Goal: Task Accomplishment & Management: Manage account settings

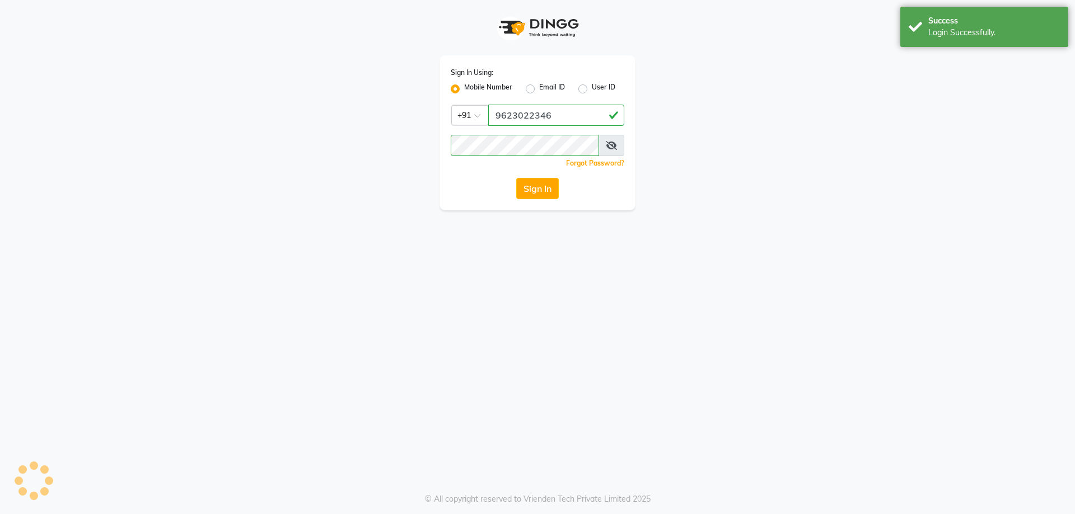
click at [535, 188] on button "Sign In" at bounding box center [537, 188] width 43 height 21
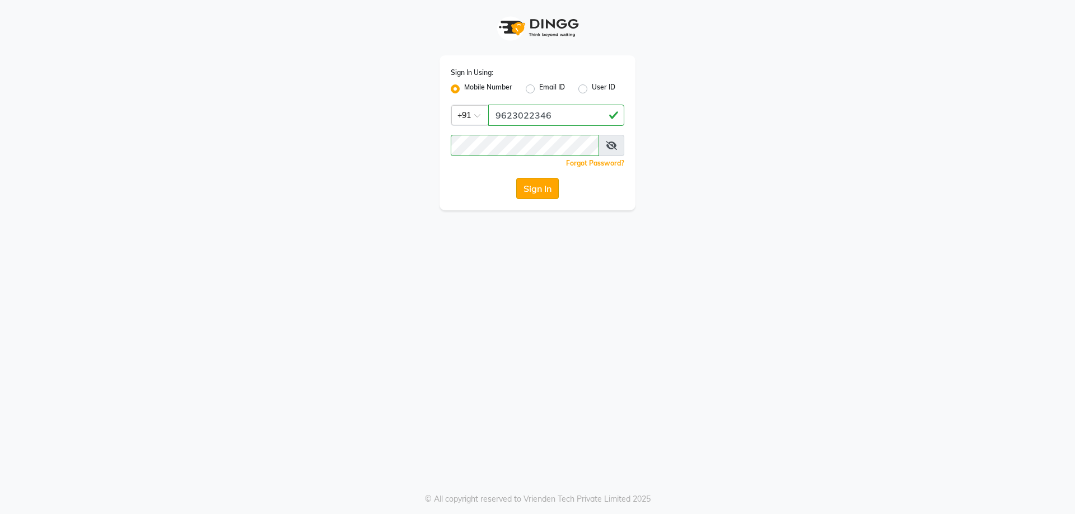
click at [550, 186] on button "Sign In" at bounding box center [537, 188] width 43 height 21
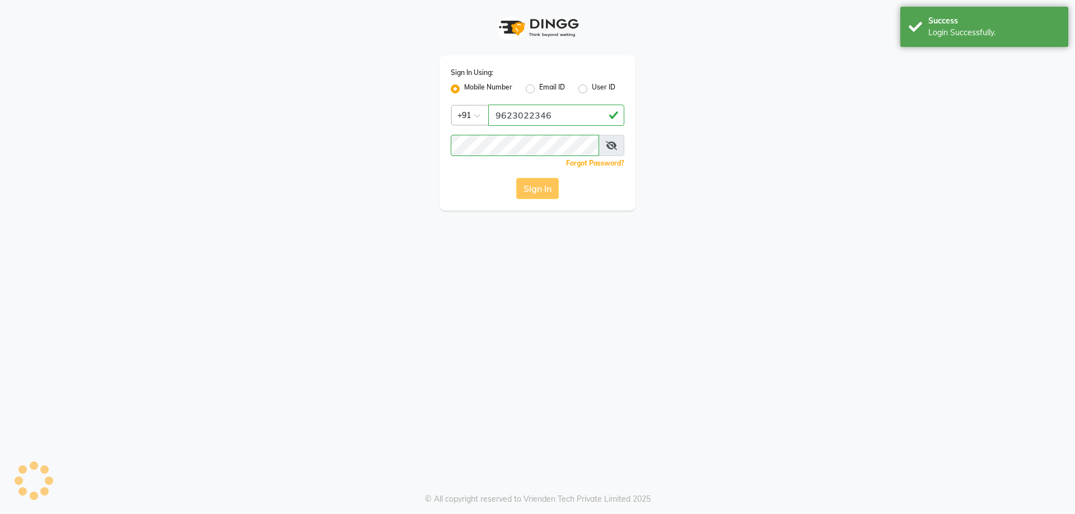
click at [549, 186] on div "Sign In" at bounding box center [538, 188] width 174 height 21
click at [534, 196] on button "Sign In" at bounding box center [537, 188] width 43 height 21
drag, startPoint x: 528, startPoint y: 177, endPoint x: 528, endPoint y: 189, distance: 11.8
click at [528, 189] on div "Sign In Using: Mobile Number Email ID User ID Country Code × +91 9623022346 Rem…" at bounding box center [537, 132] width 196 height 155
click at [528, 189] on div "Sign In" at bounding box center [538, 188] width 174 height 21
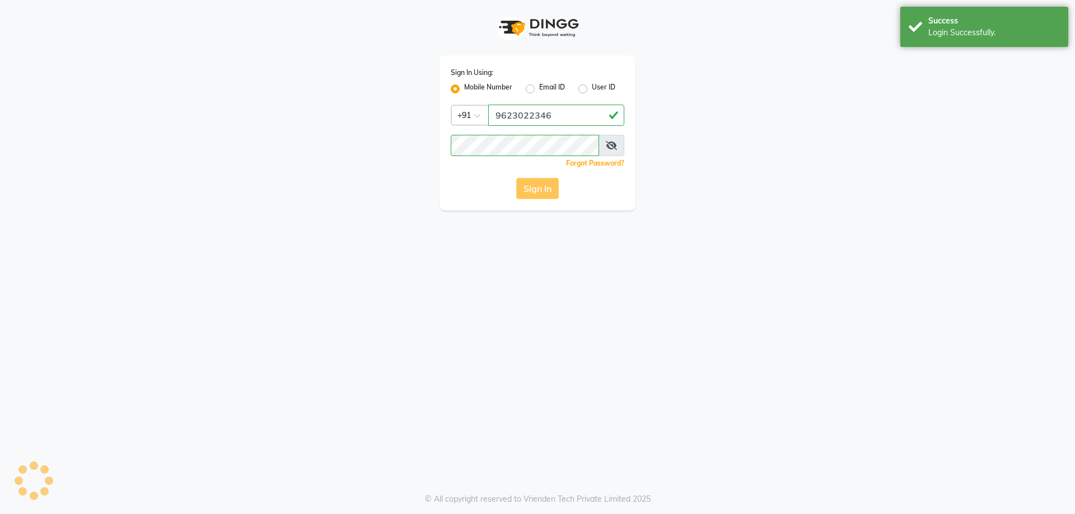
click at [530, 189] on button "Sign In" at bounding box center [537, 188] width 43 height 21
click at [531, 189] on div "Sign In" at bounding box center [538, 188] width 174 height 21
click at [532, 188] on div "Sign In" at bounding box center [538, 188] width 174 height 21
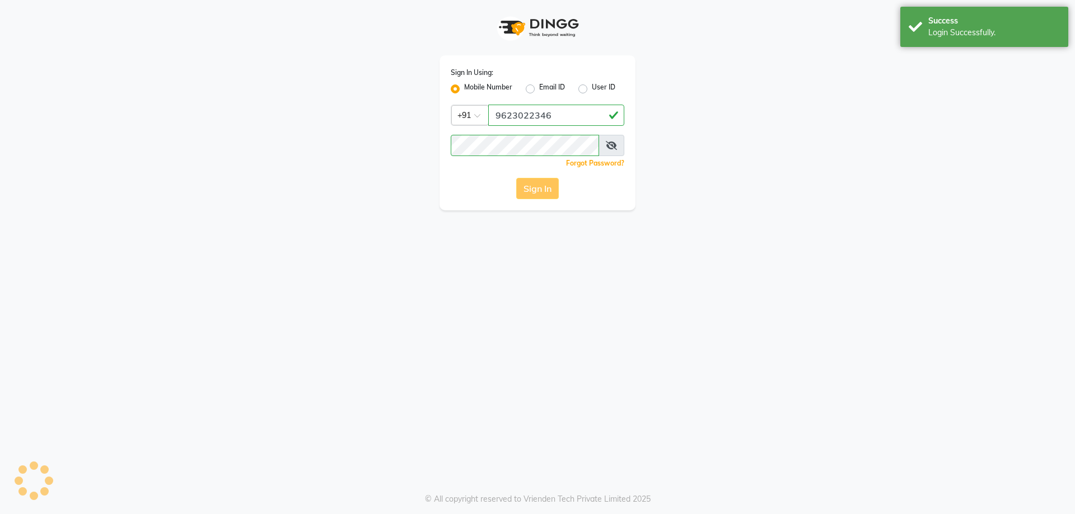
click at [533, 187] on div "Sign In" at bounding box center [538, 188] width 174 height 21
click at [535, 185] on div "Sign In" at bounding box center [538, 188] width 174 height 21
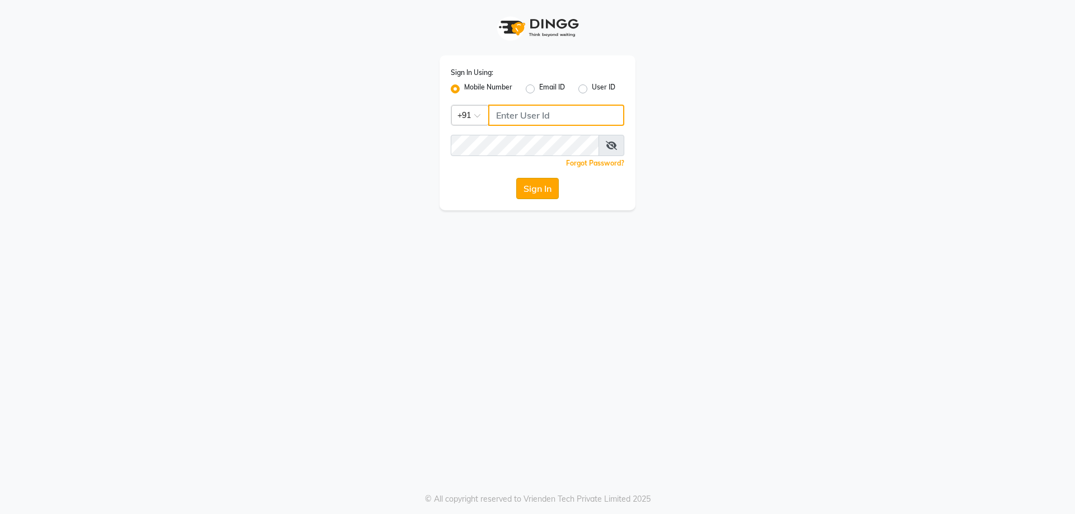
type input "9623022346"
drag, startPoint x: 551, startPoint y: 193, endPoint x: 532, endPoint y: 176, distance: 25.0
click at [549, 190] on button "Sign In" at bounding box center [537, 188] width 43 height 21
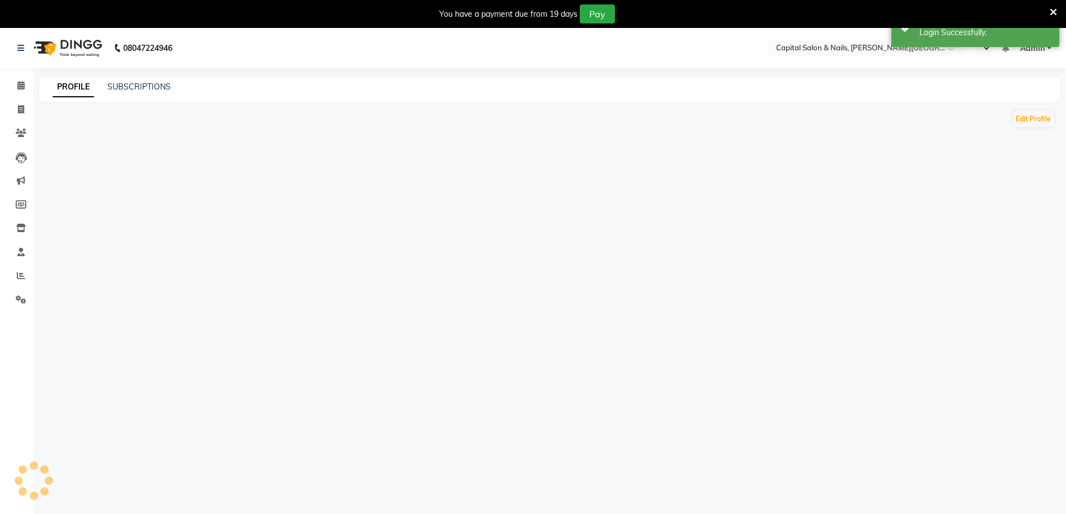
select select "en"
click at [1062, 10] on div "You have a payment due from 19 days Pay" at bounding box center [533, 14] width 1066 height 28
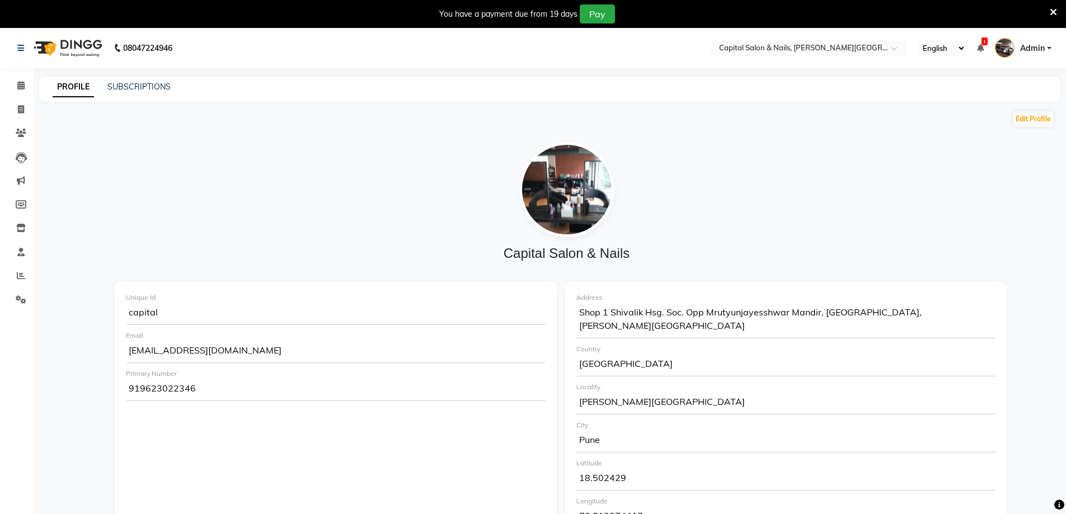
click at [32, 53] on img at bounding box center [67, 47] width 77 height 31
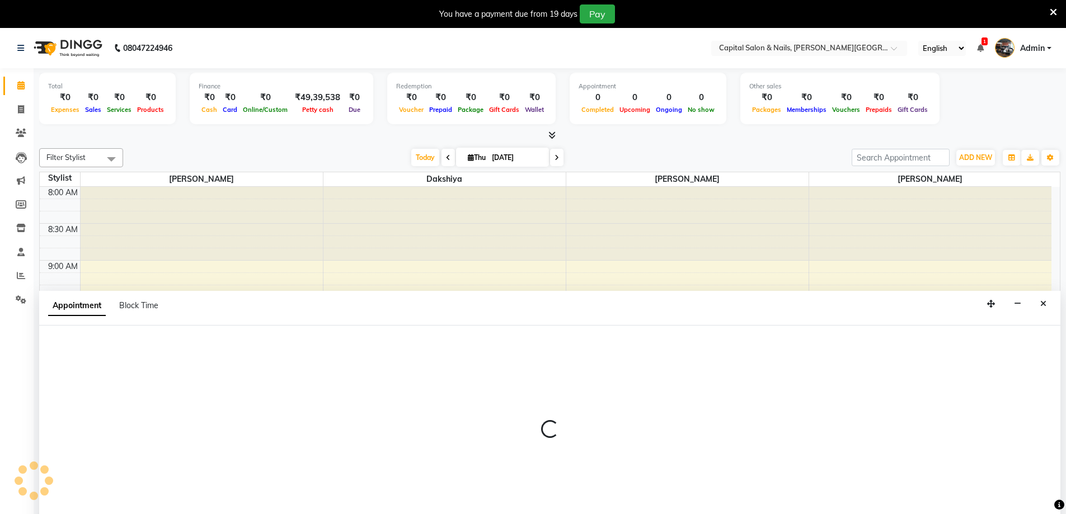
scroll to position [29, 0]
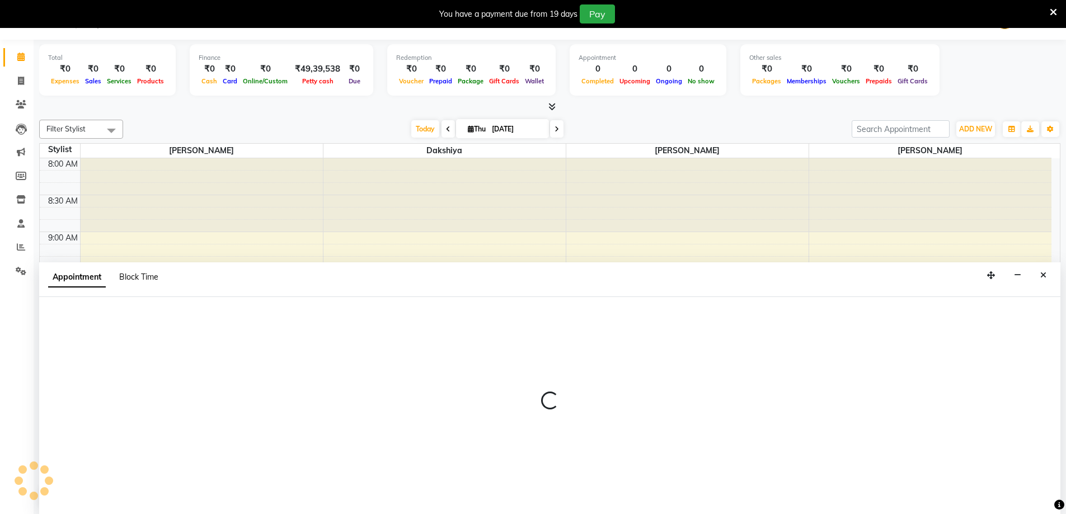
select select "1463"
select select "570"
select select "tentative"
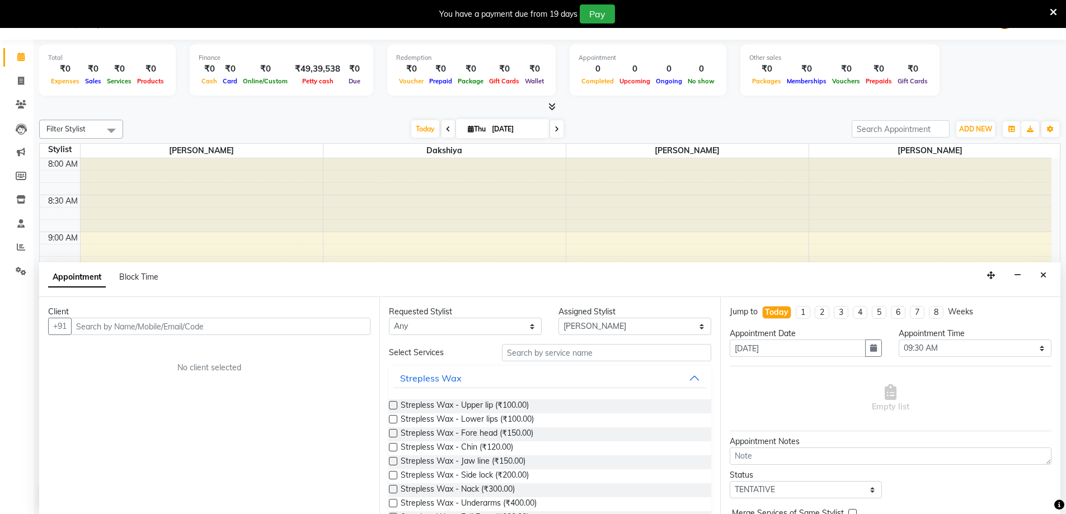
click at [140, 320] on input "text" at bounding box center [221, 326] width 300 height 17
click at [175, 354] on span "9022763209" at bounding box center [175, 350] width 56 height 11
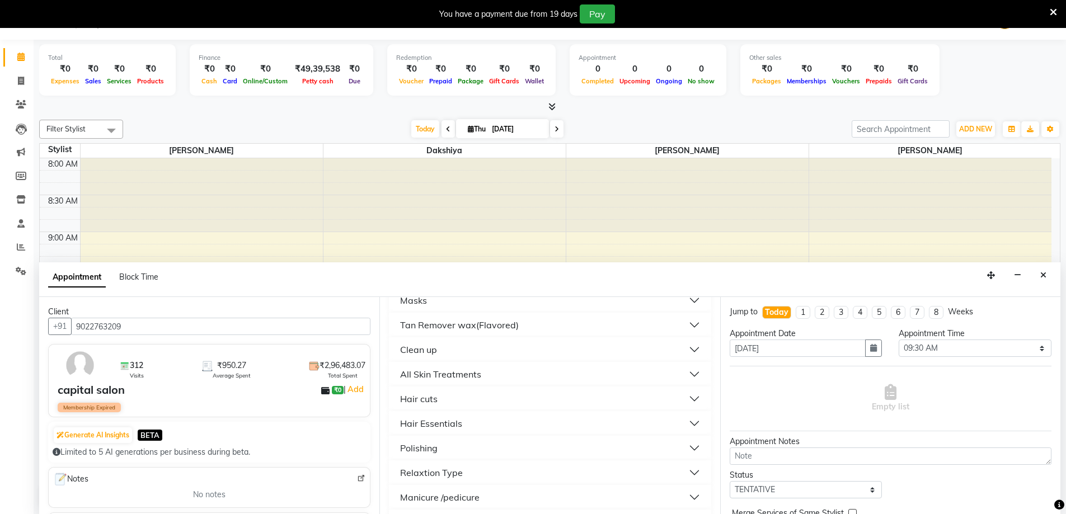
scroll to position [473, 0]
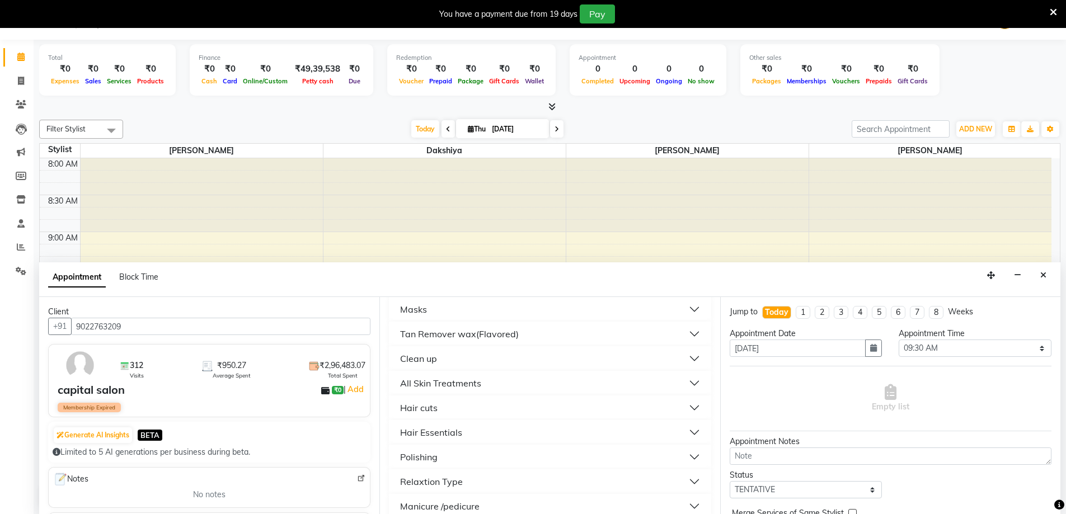
type input "9022763209"
click at [444, 406] on button "Hair cuts" at bounding box center [550, 408] width 313 height 20
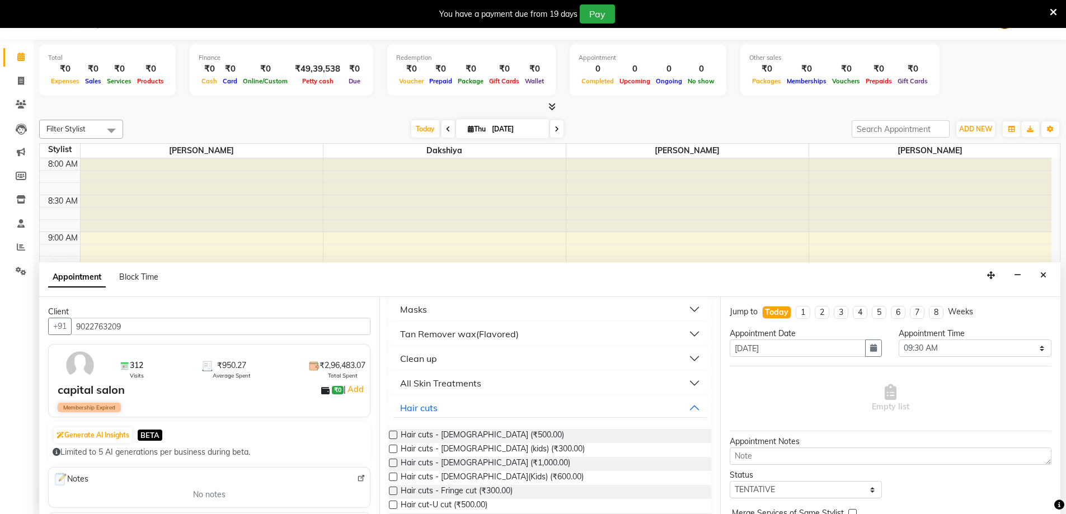
click at [394, 435] on label at bounding box center [393, 435] width 8 height 8
click at [394, 435] on input "checkbox" at bounding box center [392, 436] width 7 height 7
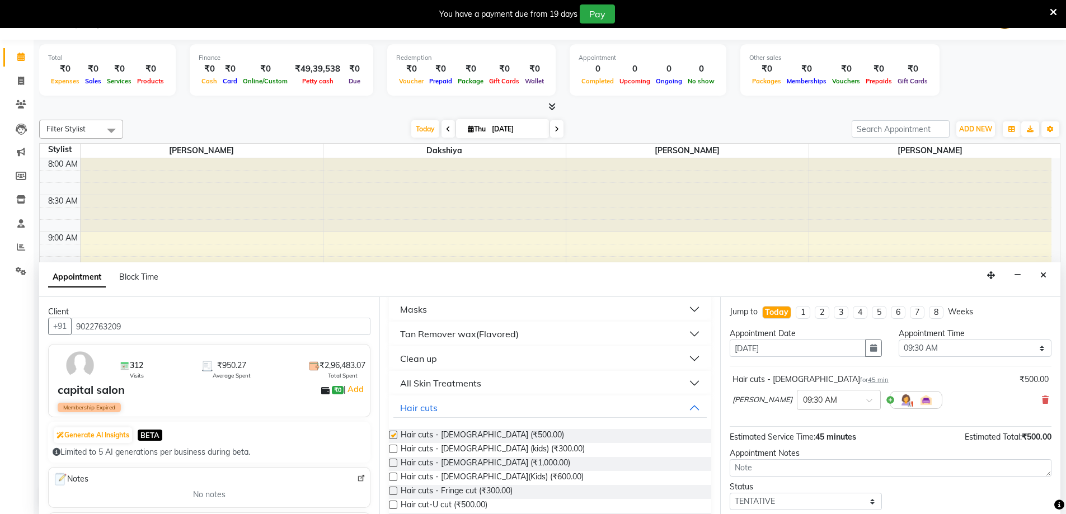
checkbox input "false"
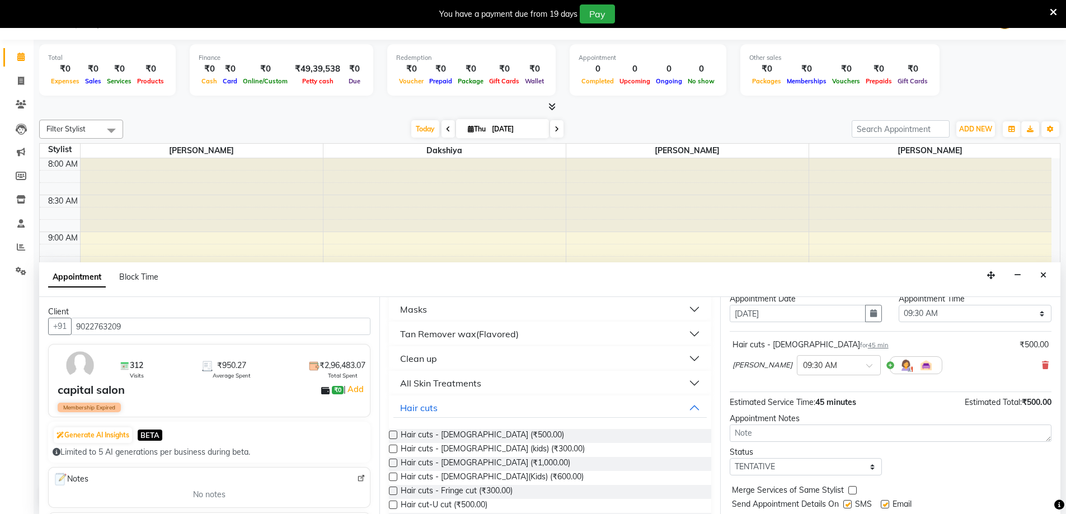
scroll to position [67, 0]
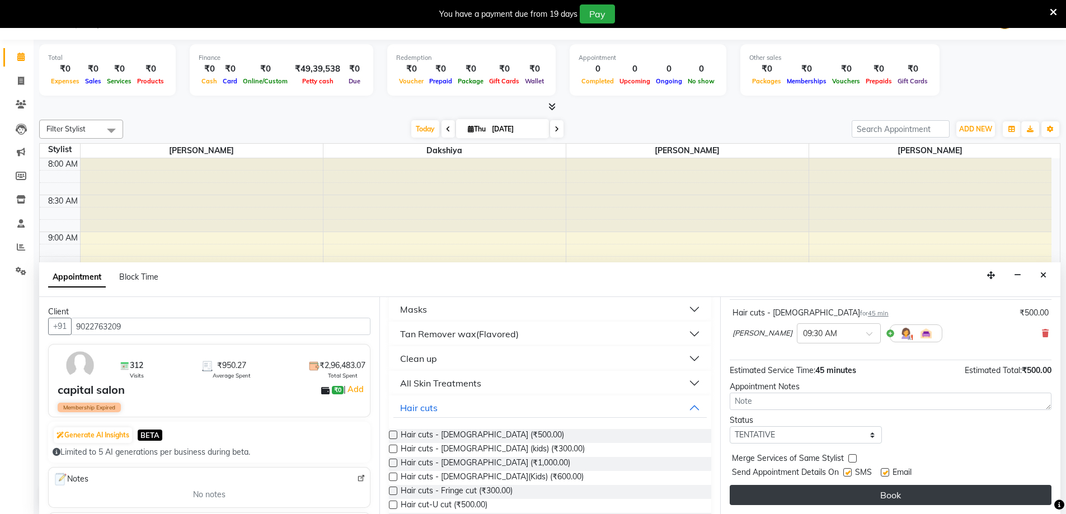
click at [909, 496] on button "Book" at bounding box center [891, 495] width 322 height 20
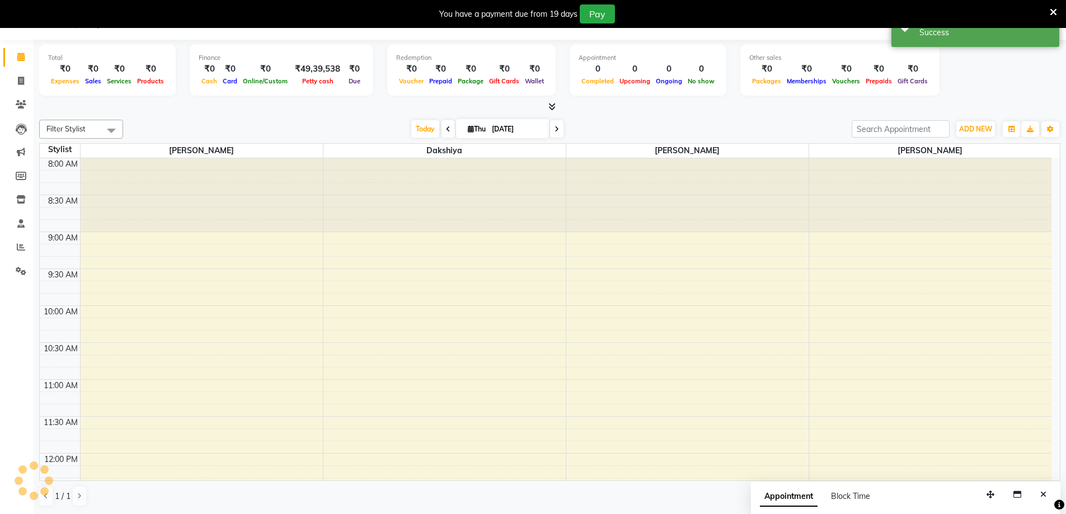
scroll to position [0, 0]
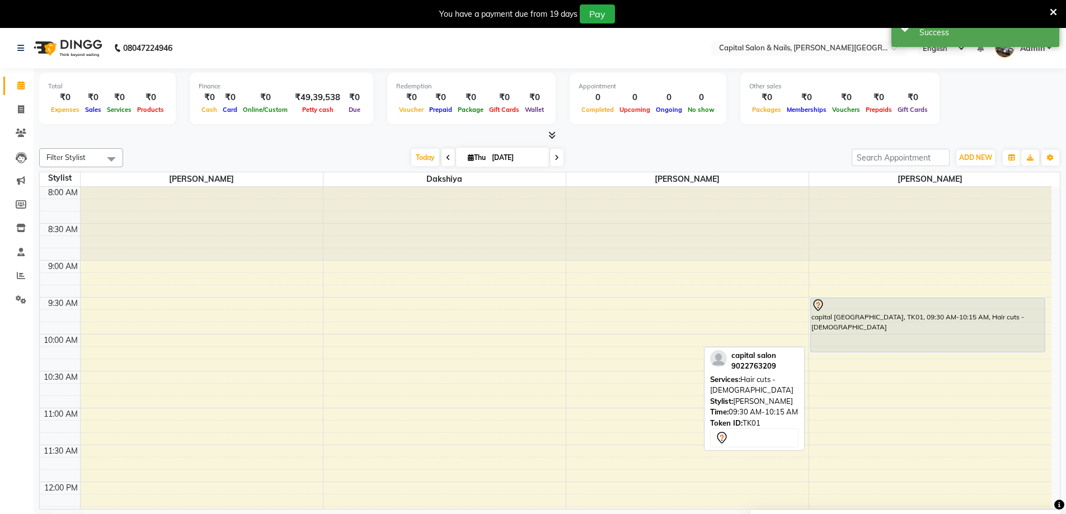
click at [868, 317] on div "capital [GEOGRAPHIC_DATA], TK01, 09:30 AM-10:15 AM, Hair cuts - [DEMOGRAPHIC_DA…" at bounding box center [928, 325] width 235 height 54
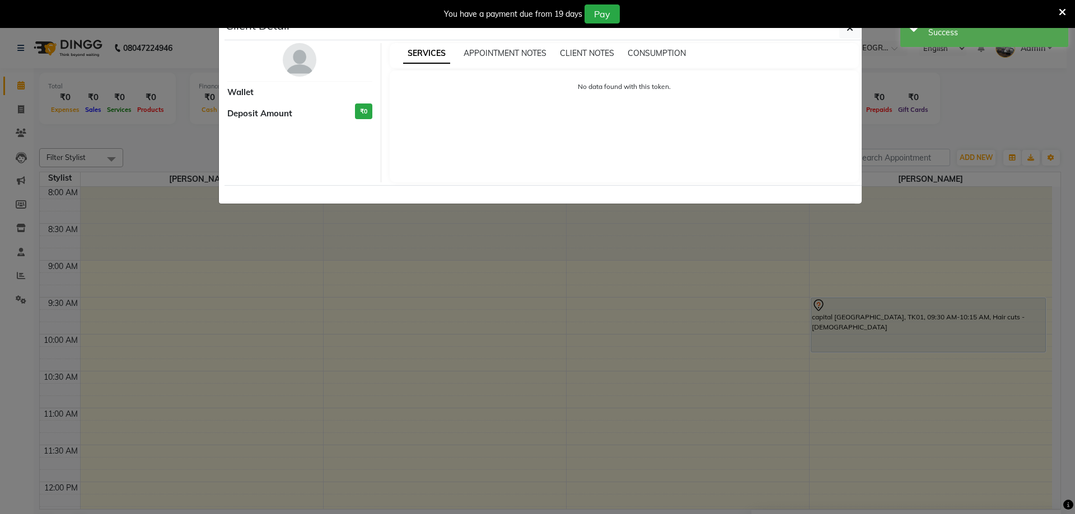
select select "7"
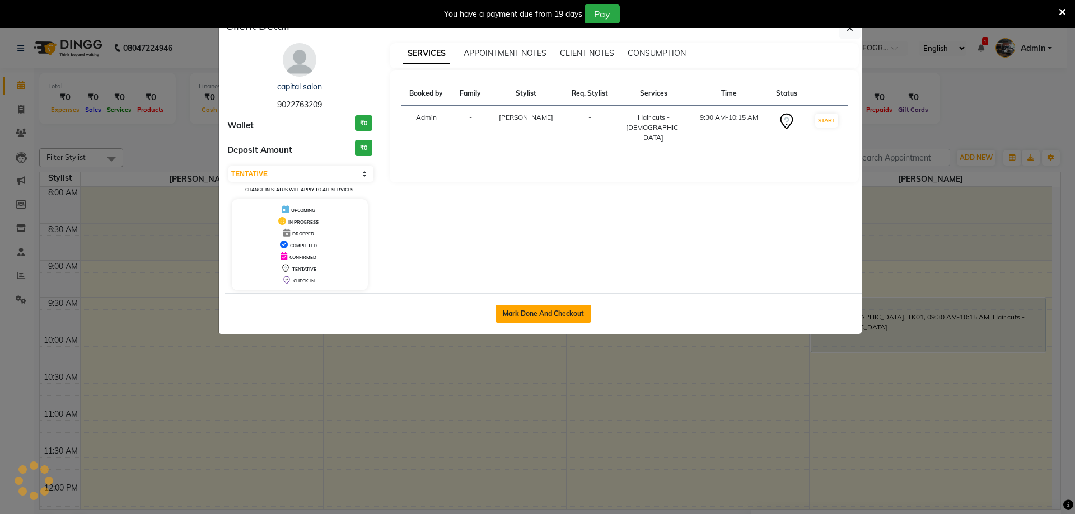
click at [560, 322] on button "Mark Done And Checkout" at bounding box center [543, 314] width 96 height 18
select select "service"
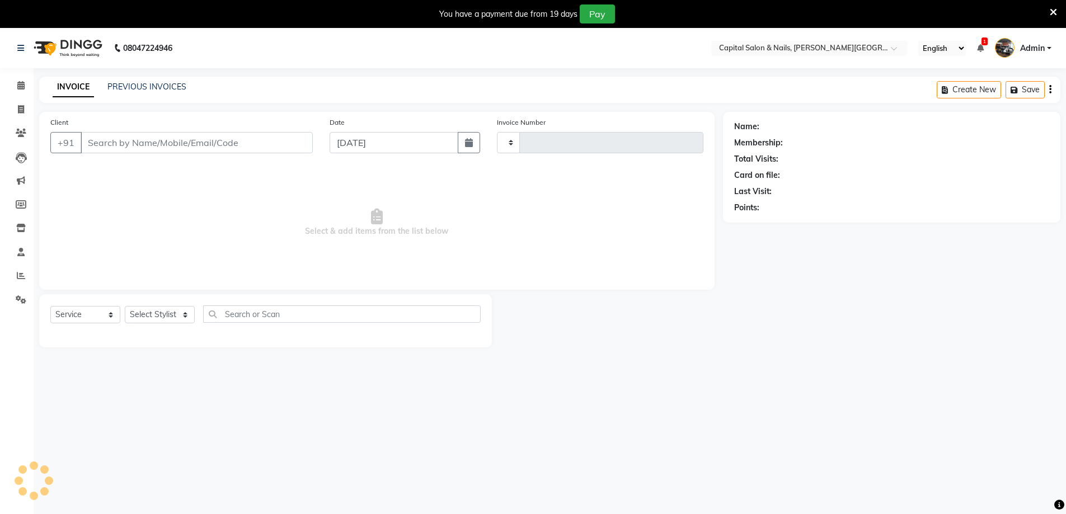
type input "0405"
select select "41"
type input "9022763209"
select select "1463"
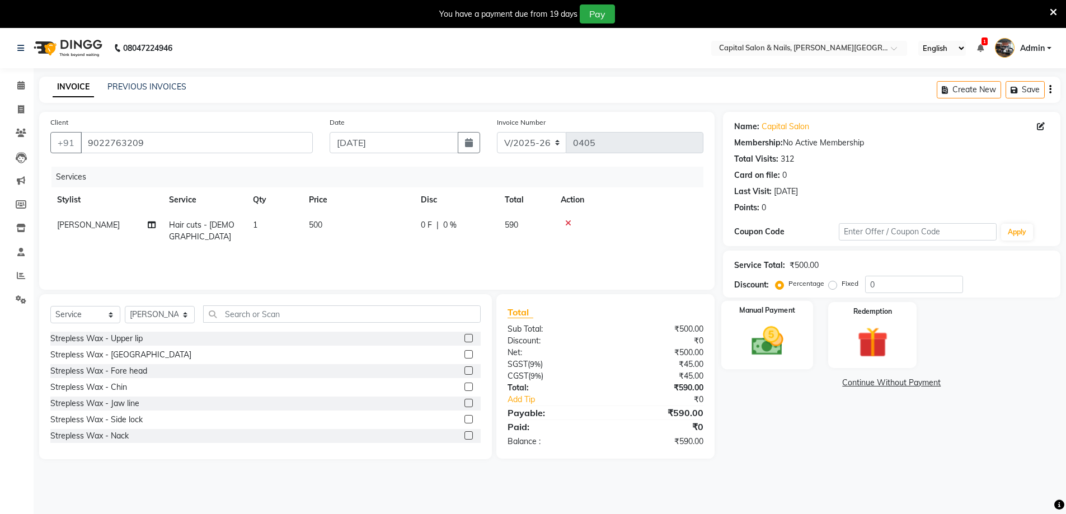
click at [779, 333] on img at bounding box center [768, 341] width 52 height 36
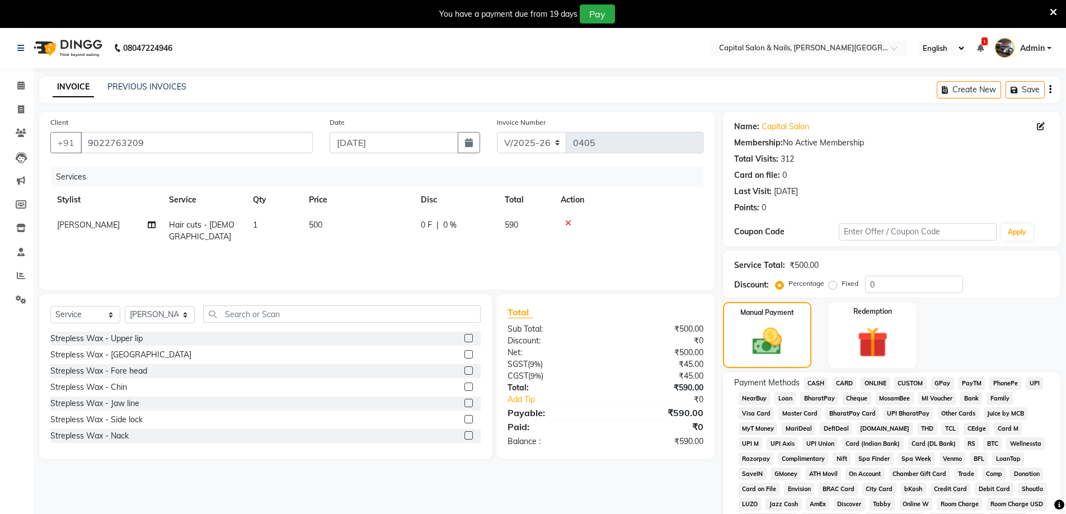
click at [942, 383] on span "GPay" at bounding box center [943, 383] width 23 height 13
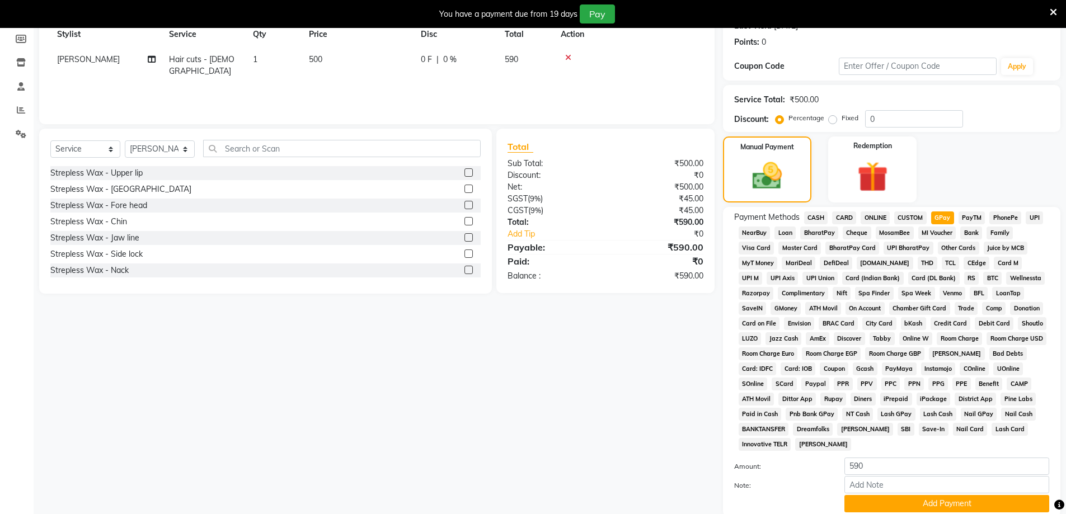
scroll to position [168, 0]
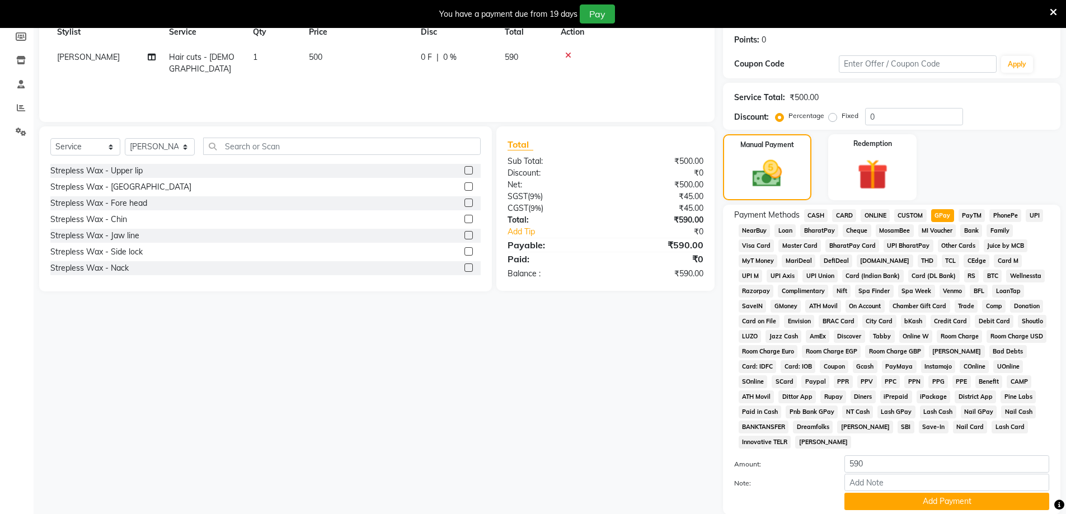
click at [942, 513] on div "Payment Methods CASH CARD ONLINE CUSTOM GPay PayTM PhonePe UPI NearBuy Loan Bha…" at bounding box center [892, 360] width 338 height 310
click at [953, 499] on button "Add Payment" at bounding box center [947, 501] width 205 height 17
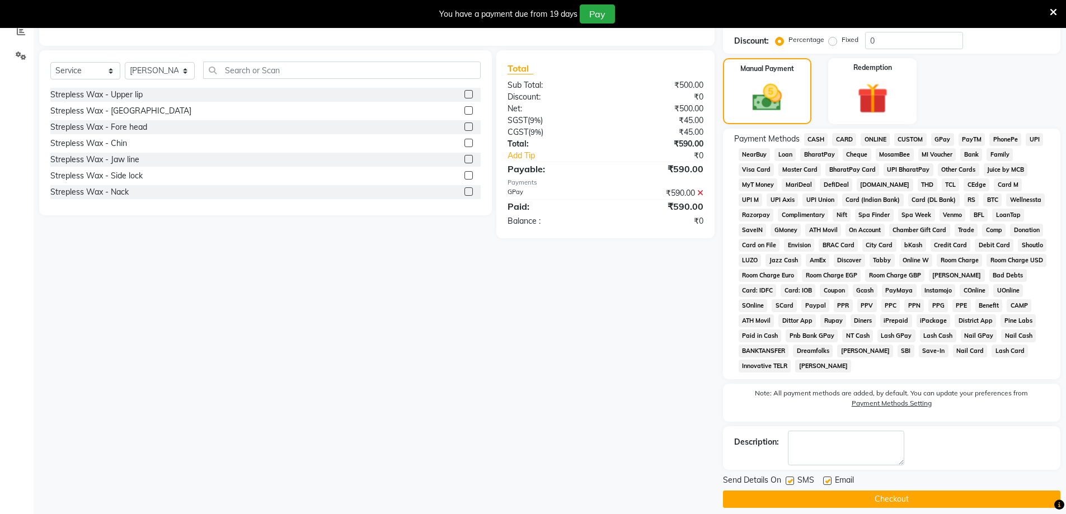
scroll to position [255, 0]
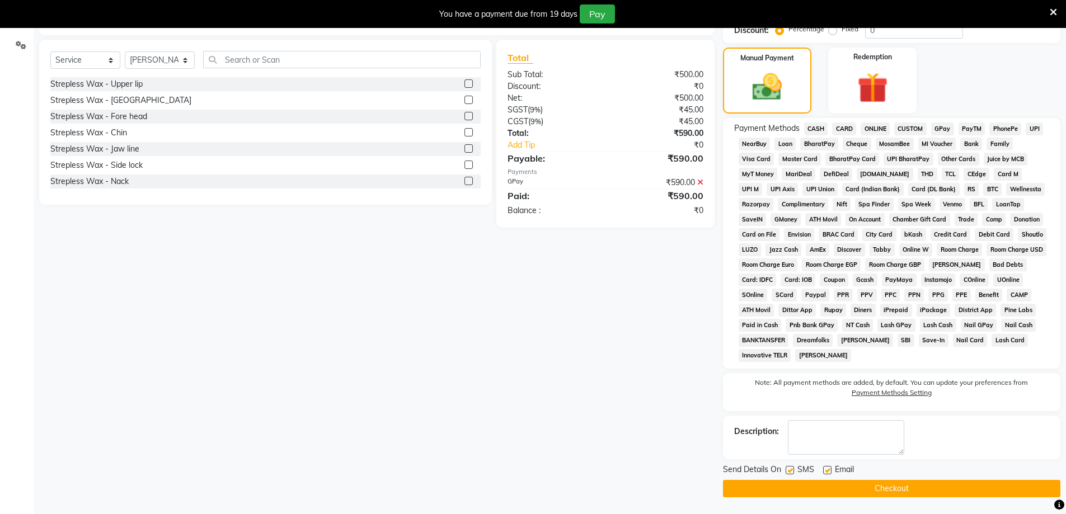
click at [918, 493] on button "Checkout" at bounding box center [892, 488] width 338 height 17
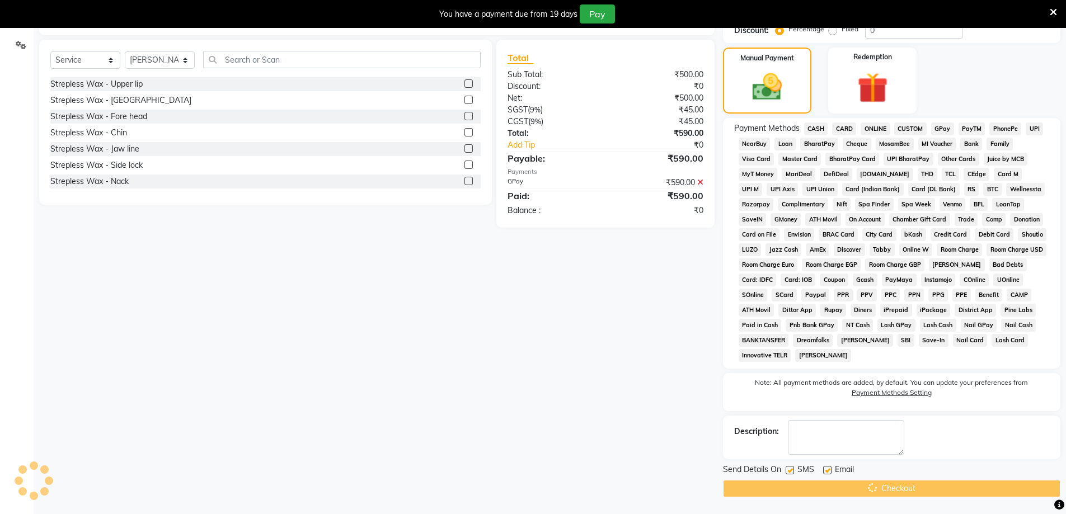
scroll to position [28, 0]
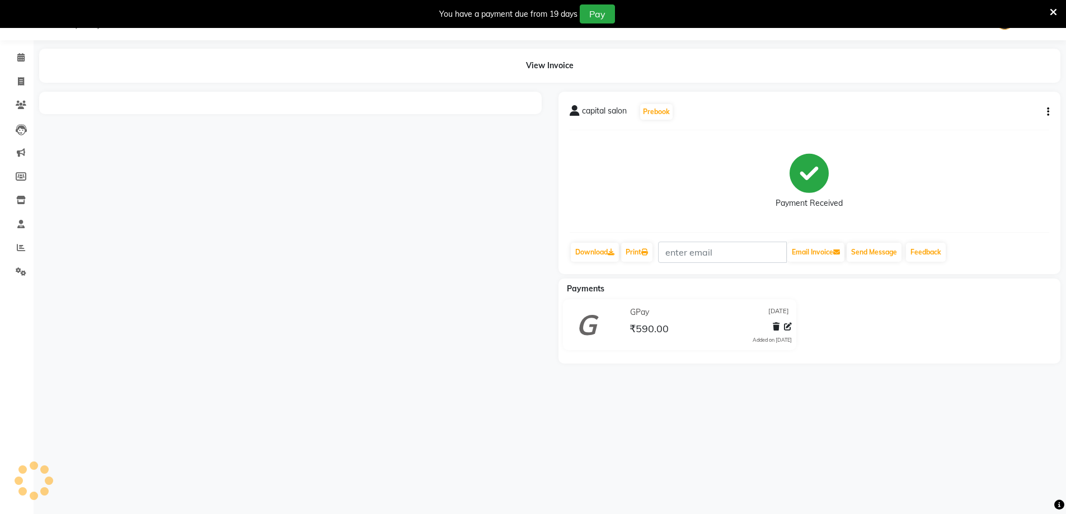
click at [1057, 10] on icon at bounding box center [1053, 12] width 7 height 10
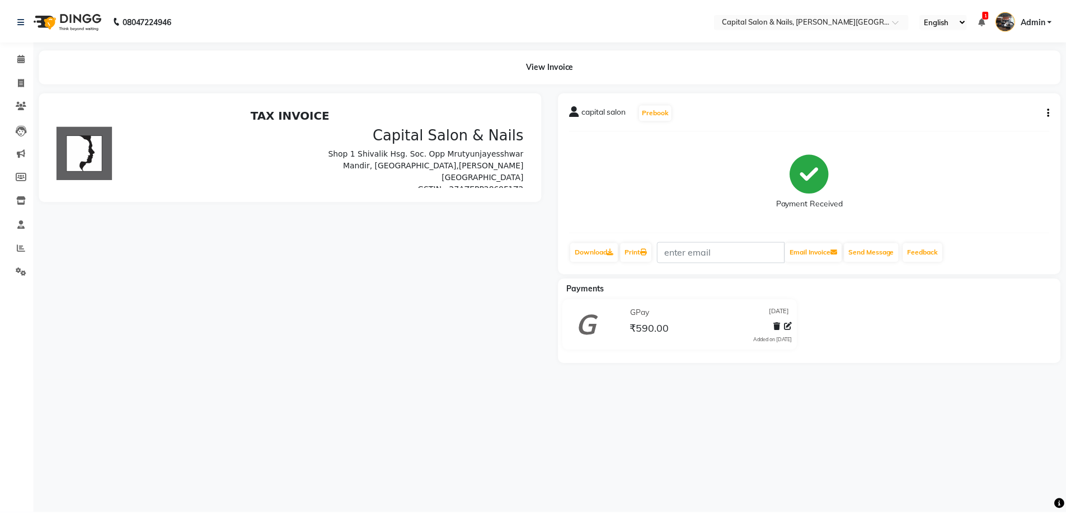
scroll to position [0, 0]
drag, startPoint x: 19, startPoint y: 59, endPoint x: 25, endPoint y: 81, distance: 23.1
click at [20, 59] on icon at bounding box center [20, 57] width 7 height 8
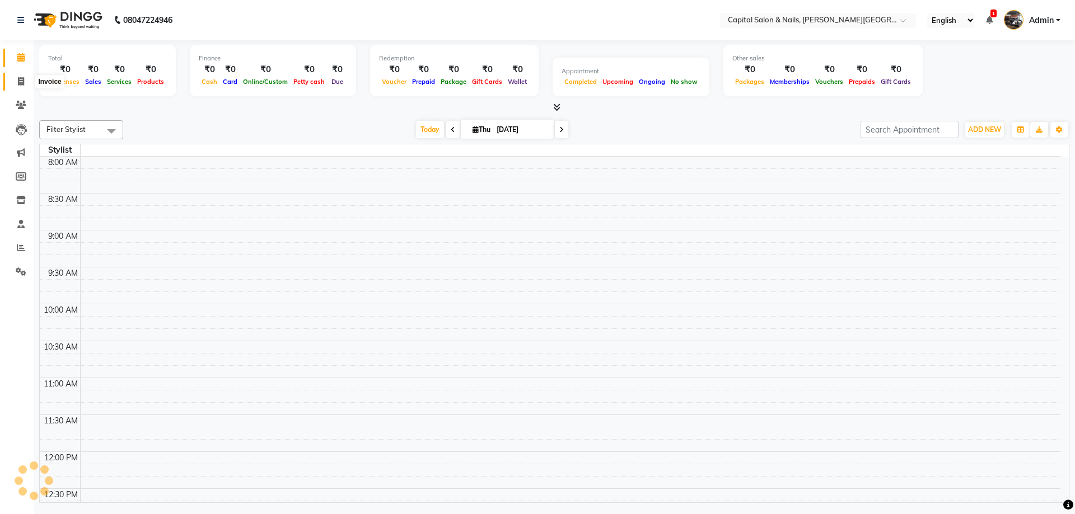
click at [25, 82] on span at bounding box center [21, 82] width 20 height 13
select select "service"
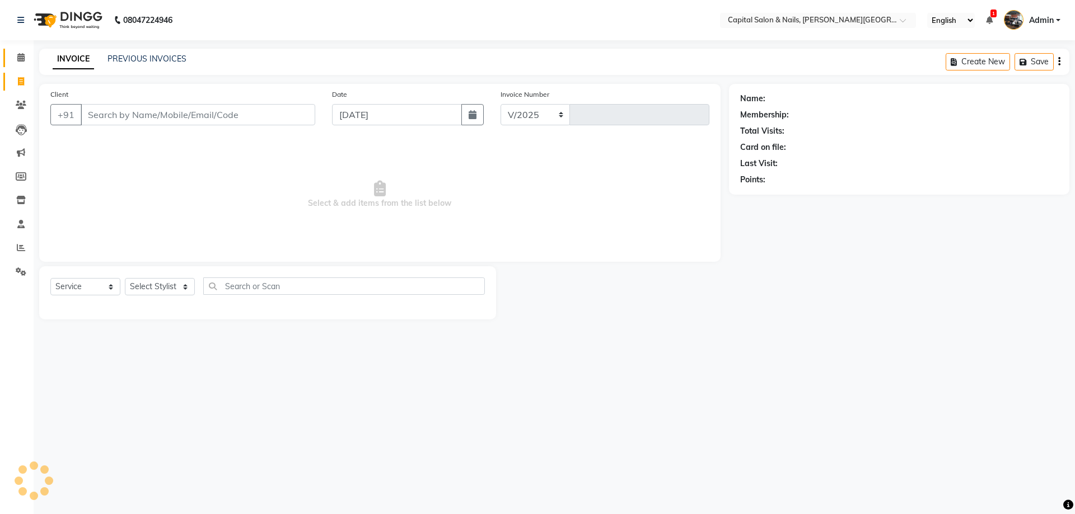
select select "41"
type input "0406"
click at [20, 17] on icon at bounding box center [20, 20] width 7 height 8
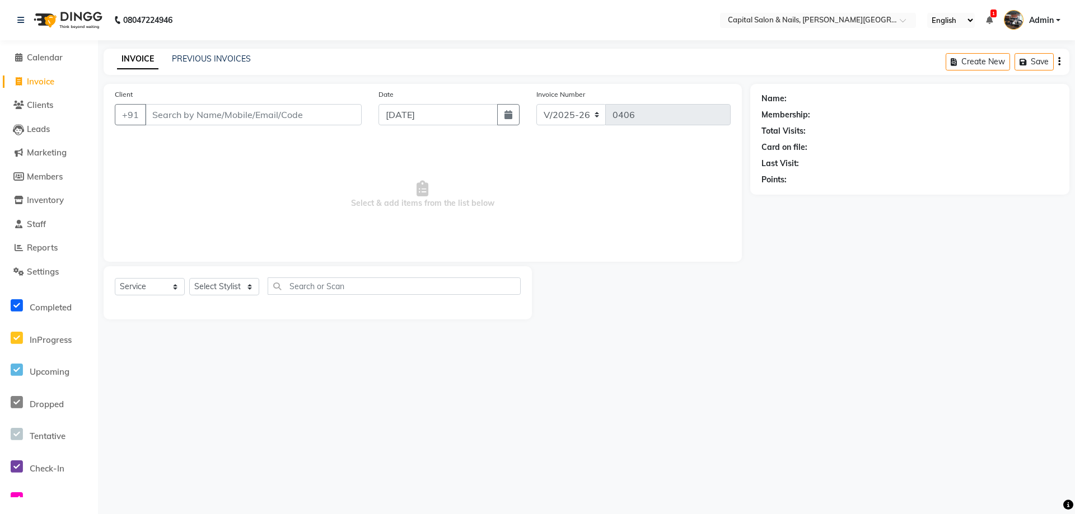
click at [31, 15] on img at bounding box center [67, 19] width 77 height 31
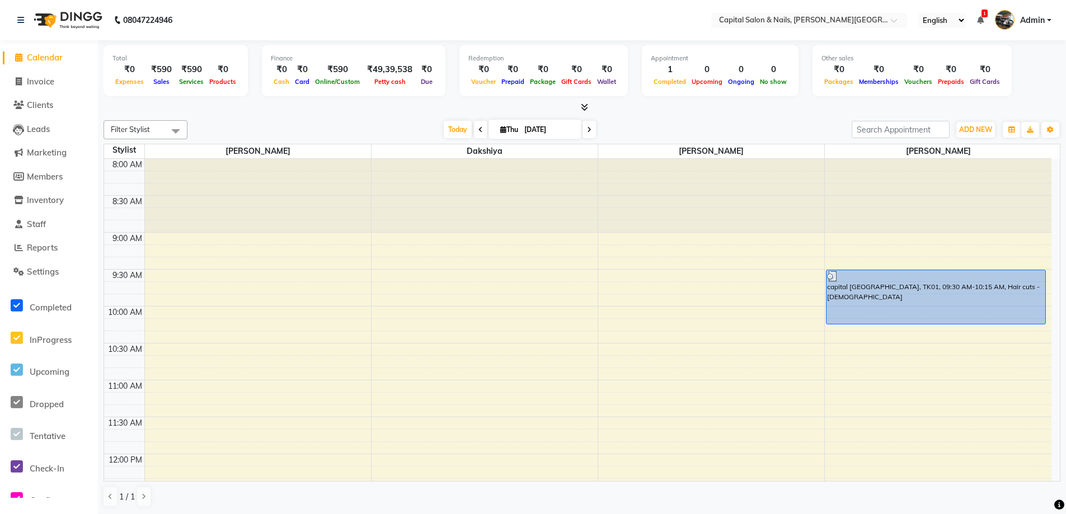
click at [20, 58] on icon at bounding box center [18, 57] width 7 height 8
click at [24, 32] on link at bounding box center [22, 19] width 11 height 31
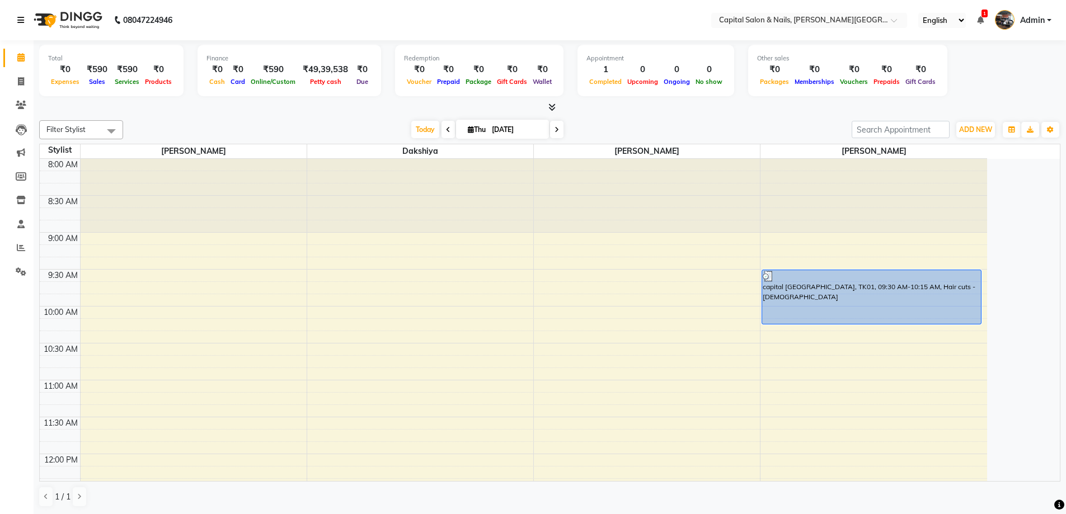
drag, startPoint x: 25, startPoint y: 15, endPoint x: 16, endPoint y: 33, distance: 20.3
click at [24, 15] on link at bounding box center [22, 19] width 11 height 31
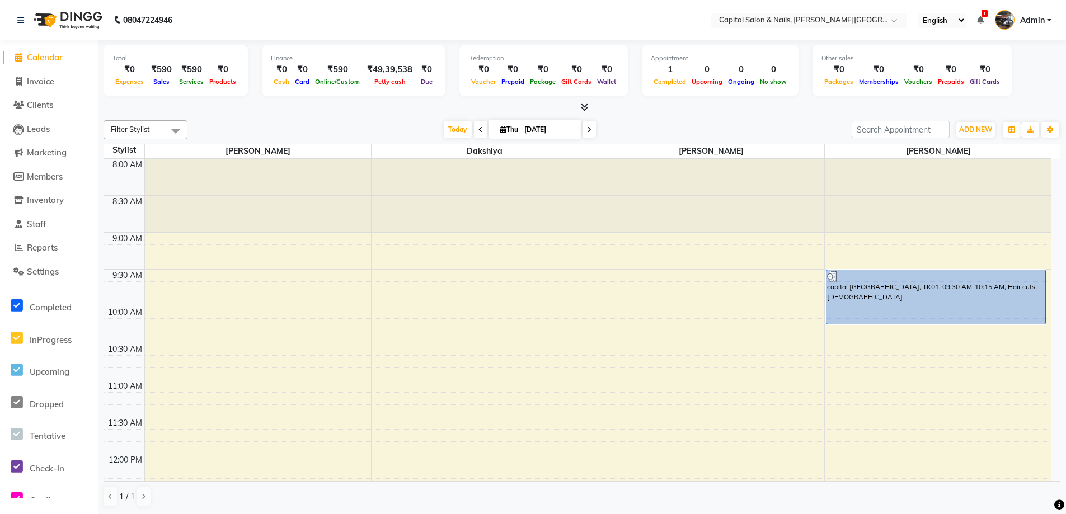
click at [21, 52] on span at bounding box center [18, 58] width 17 height 13
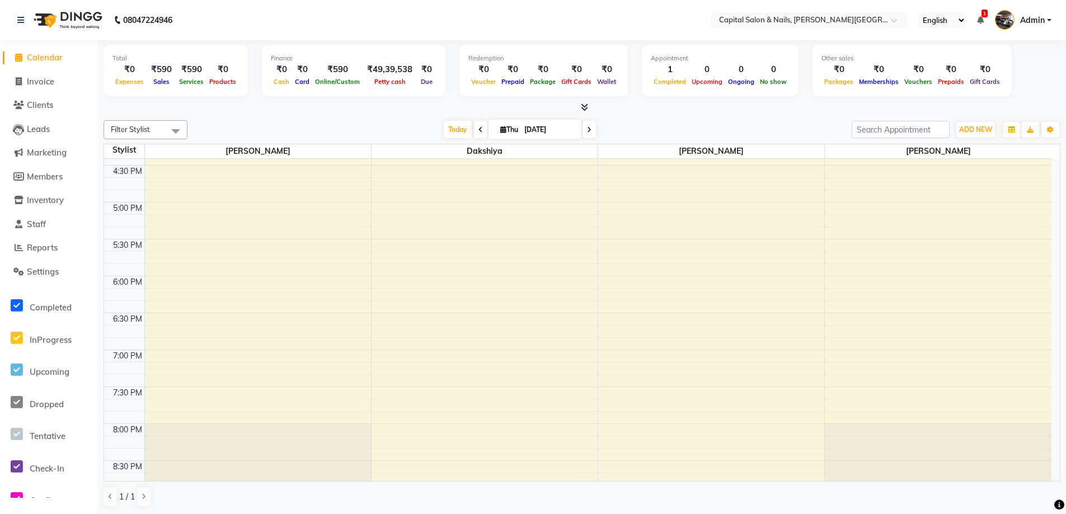
scroll to position [712, 0]
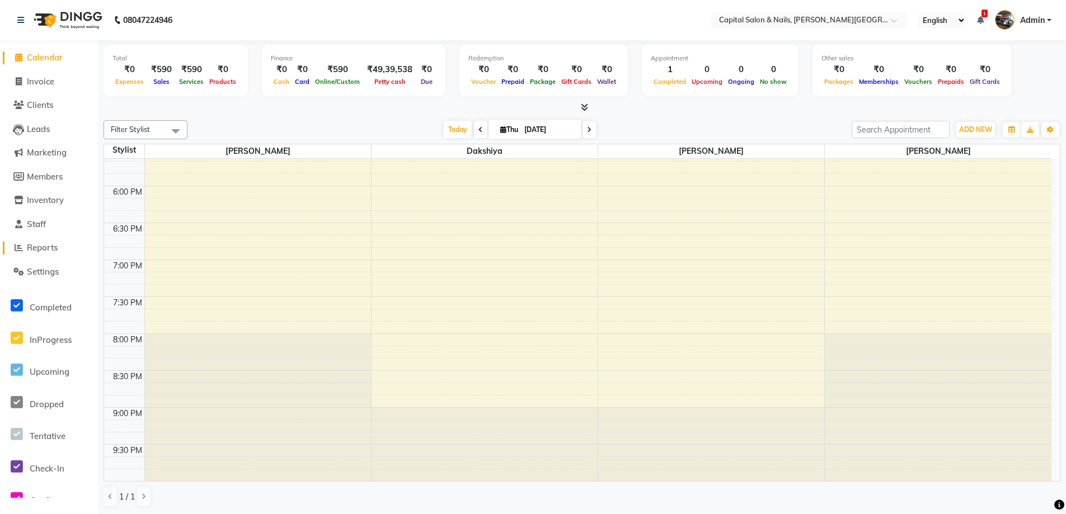
click at [40, 251] on span "Reports" at bounding box center [42, 247] width 31 height 11
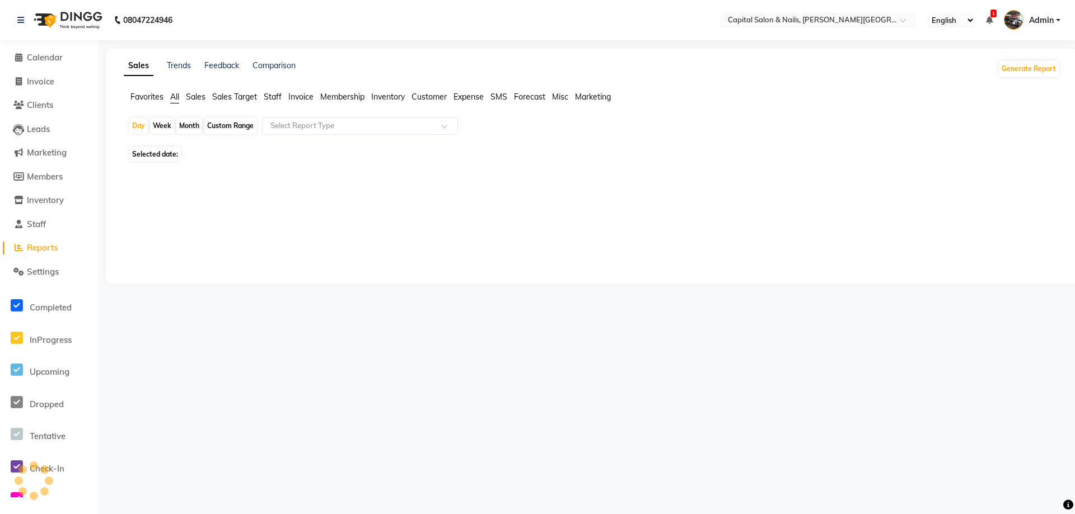
click at [32, 244] on span "Reports" at bounding box center [42, 247] width 31 height 11
click at [48, 245] on span "Reports" at bounding box center [42, 247] width 31 height 11
click at [190, 125] on div "Month" at bounding box center [189, 126] width 26 height 16
select select "9"
select select "2025"
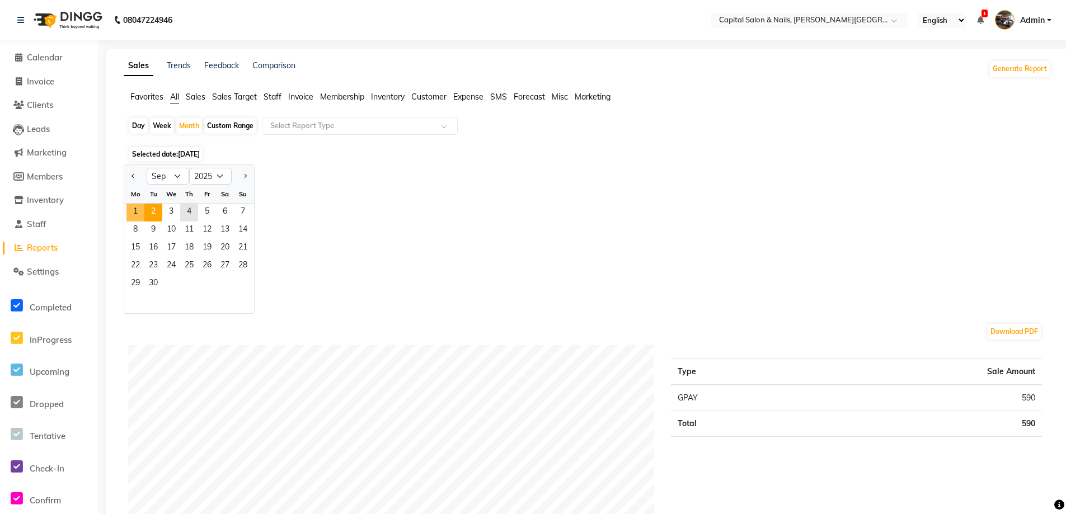
drag, startPoint x: 132, startPoint y: 210, endPoint x: 151, endPoint y: 209, distance: 19.0
click at [141, 209] on span "1" at bounding box center [136, 213] width 18 height 18
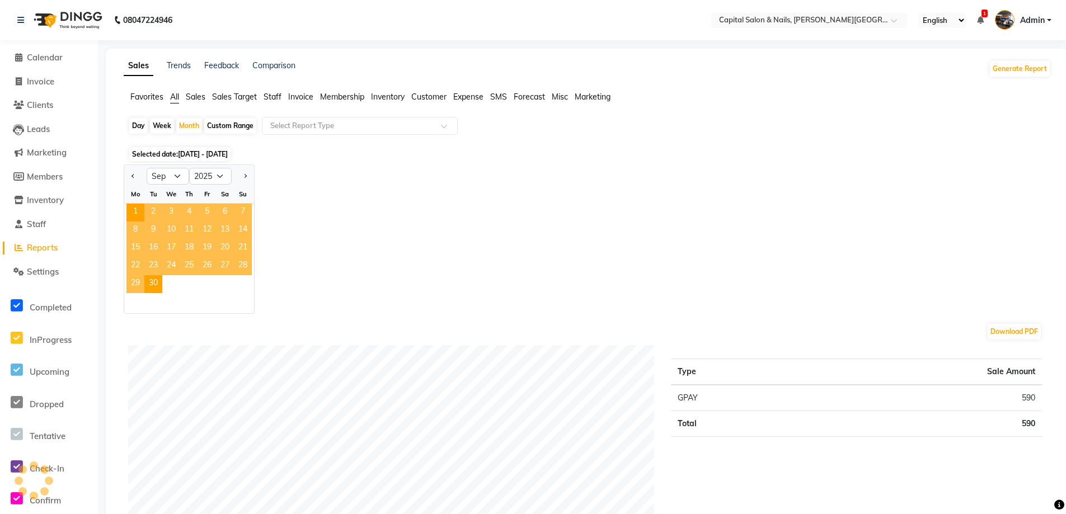
click at [189, 209] on span "4" at bounding box center [189, 213] width 18 height 18
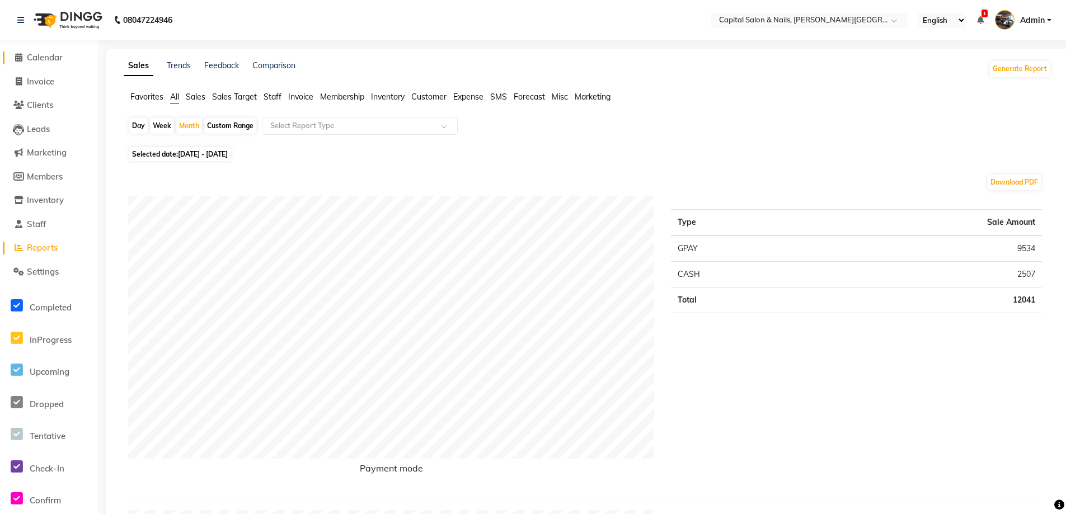
click at [19, 55] on icon at bounding box center [18, 57] width 7 height 8
